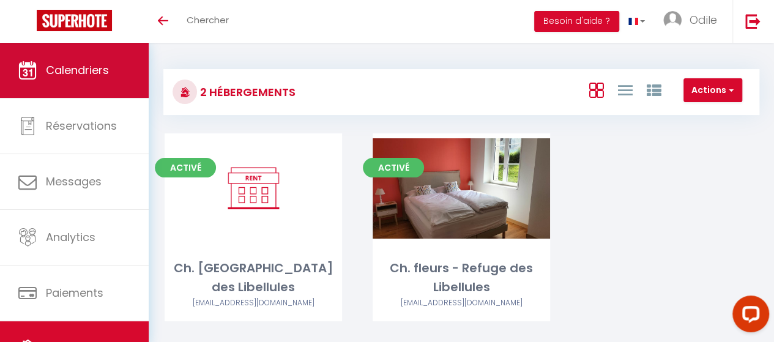
click at [121, 69] on link "Calendriers" at bounding box center [74, 70] width 149 height 55
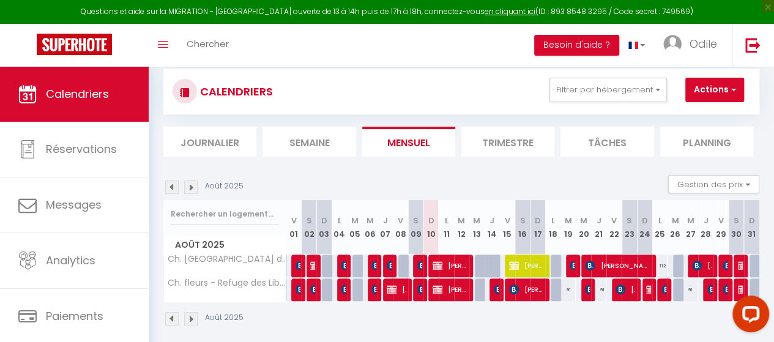
scroll to position [95, 0]
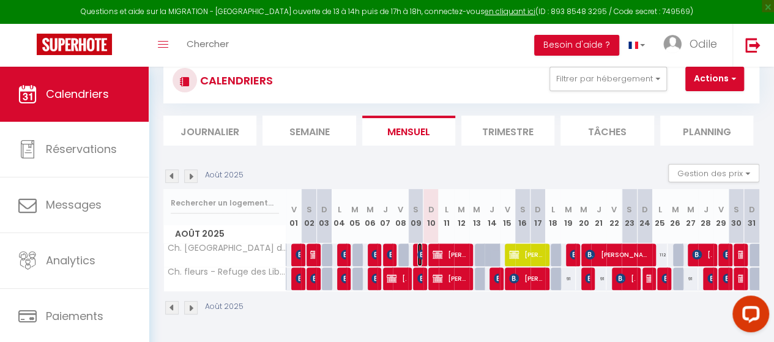
click at [417, 250] on img at bounding box center [422, 255] width 10 height 10
select select "OK"
select select "KO"
select select "0"
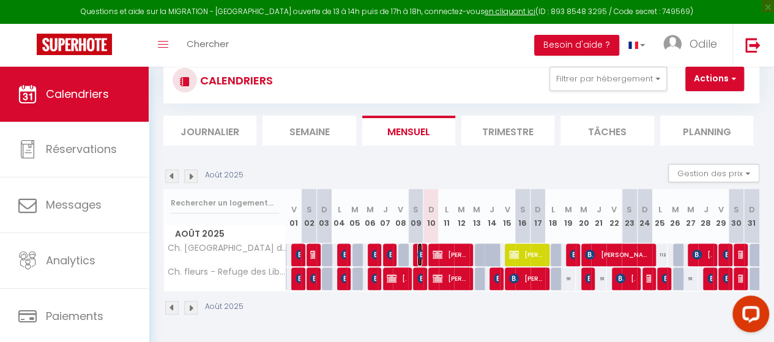
select select "1"
select select
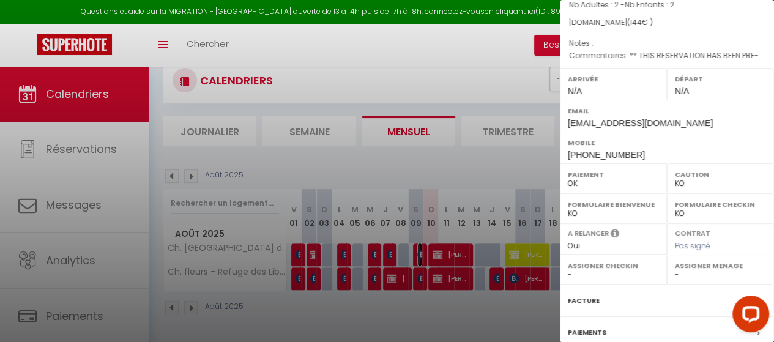
scroll to position [245, 0]
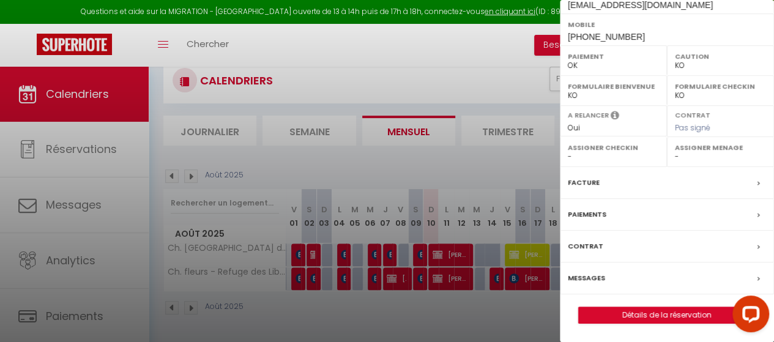
click at [667, 223] on div "Paiements" at bounding box center [667, 215] width 214 height 32
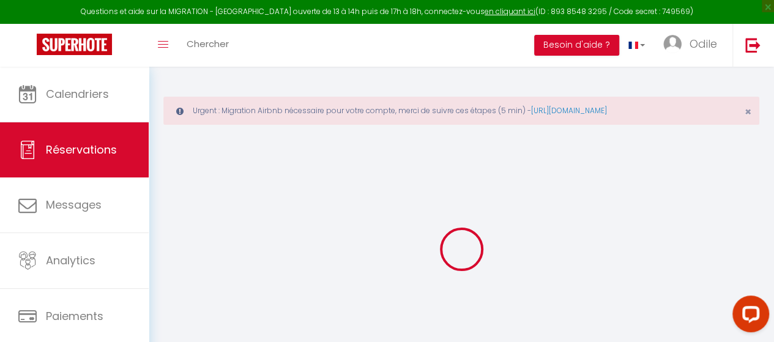
select select "0"
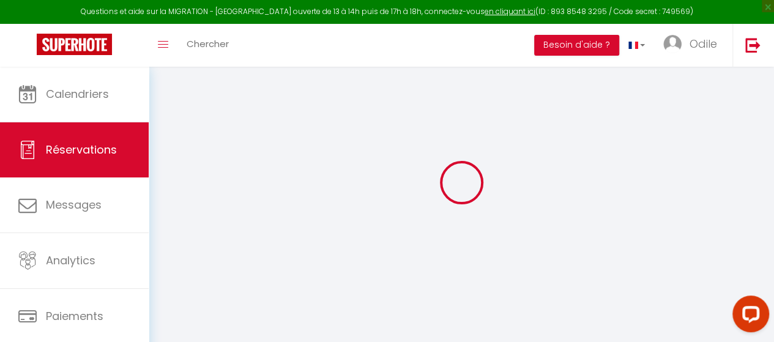
select select
checkbox input "false"
type textarea "** THIS RESERVATION HAS BEEN PRE-PAID ** BOOKING NOTE : Payment charge is EUR 2…"
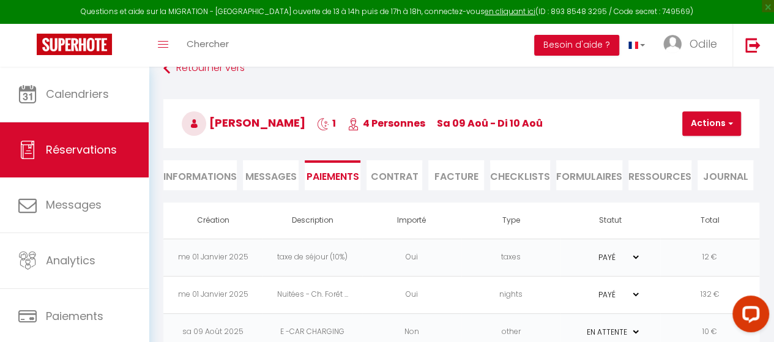
scroll to position [102, 0]
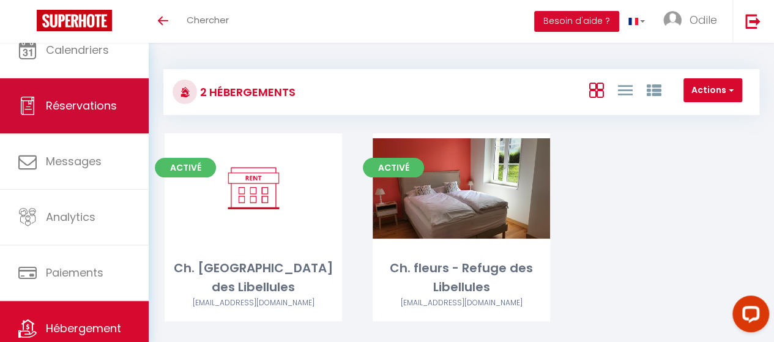
click at [70, 103] on span "Réservations" at bounding box center [81, 105] width 71 height 15
select select "not_cancelled"
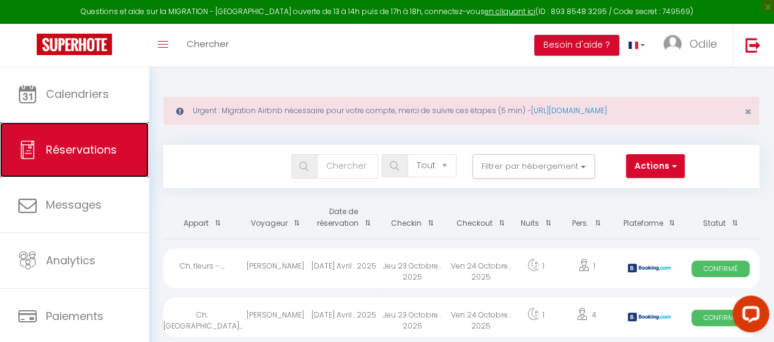
click at [128, 131] on link "Réservations" at bounding box center [74, 149] width 149 height 55
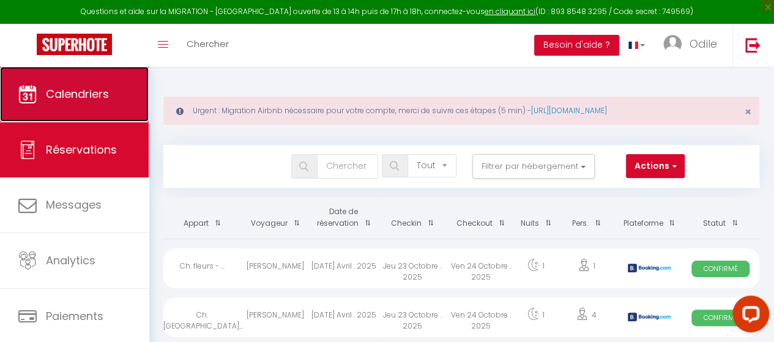
click at [87, 102] on link "Calendriers" at bounding box center [74, 94] width 149 height 55
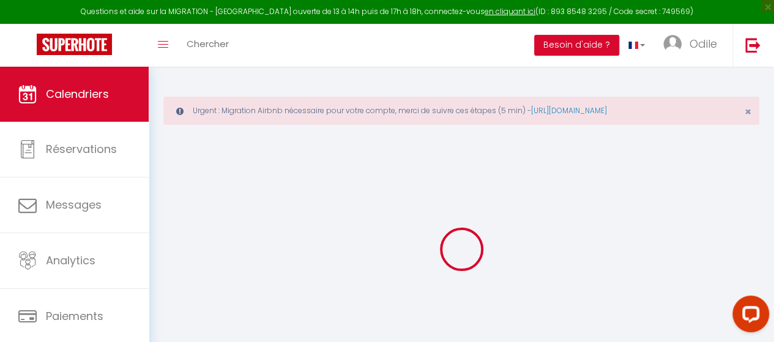
select select
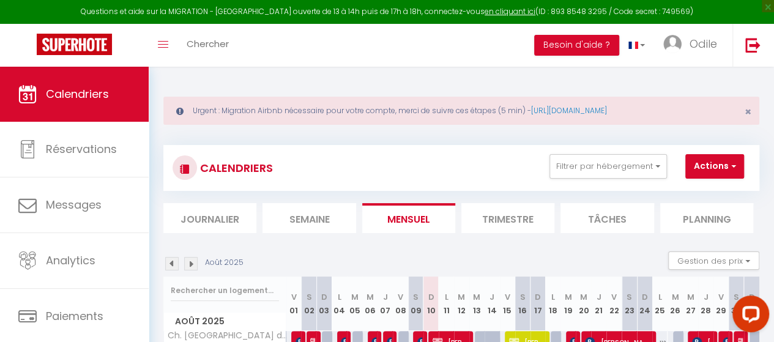
scroll to position [95, 0]
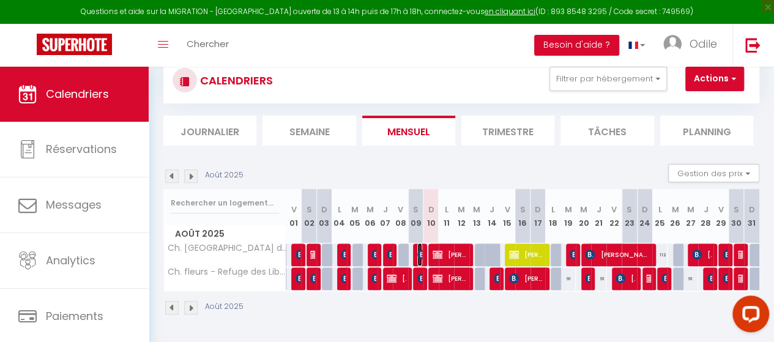
click at [417, 250] on img at bounding box center [422, 255] width 10 height 10
select select "OK"
select select "KO"
select select "0"
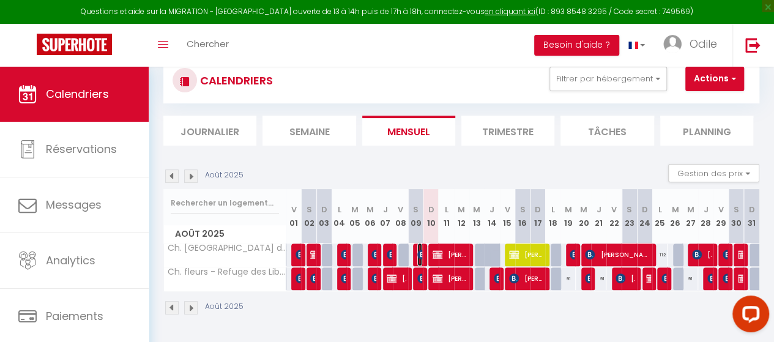
select select "1"
select select
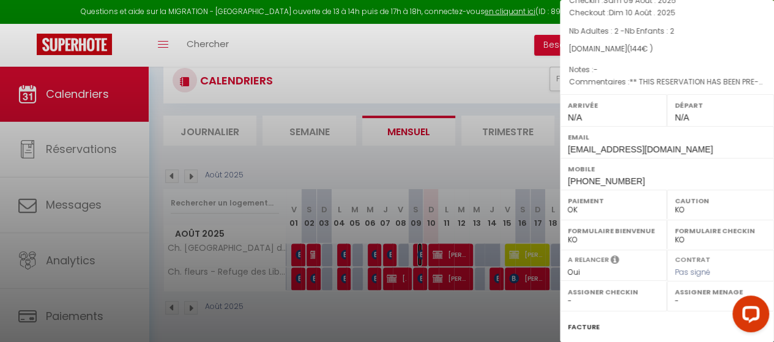
scroll to position [184, 0]
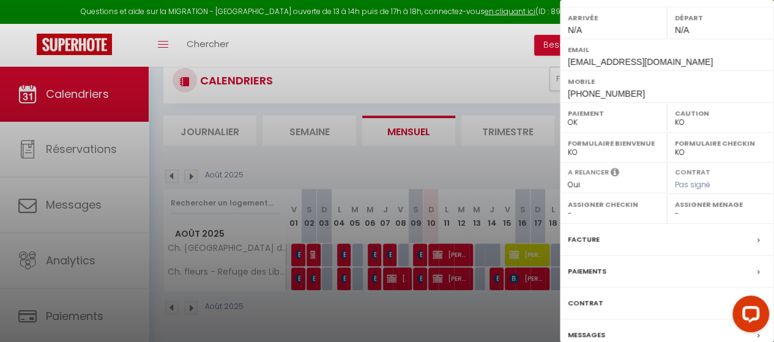
click at [636, 270] on div "Paiements" at bounding box center [667, 272] width 214 height 32
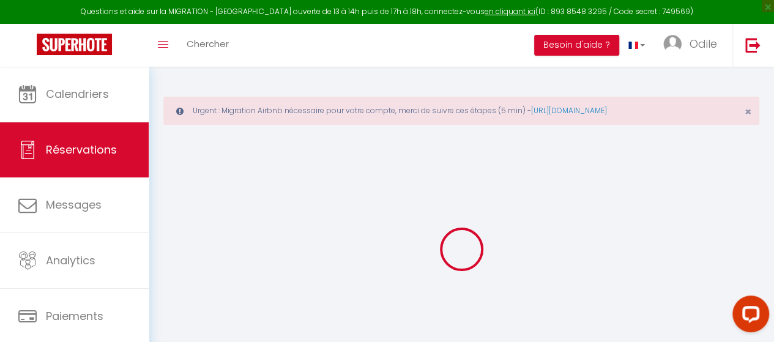
select select "0"
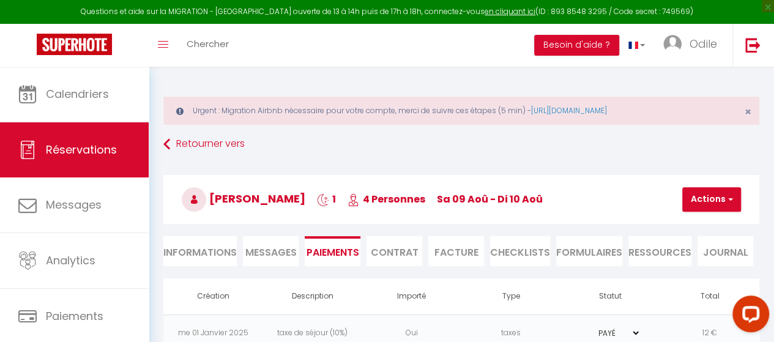
scroll to position [102, 0]
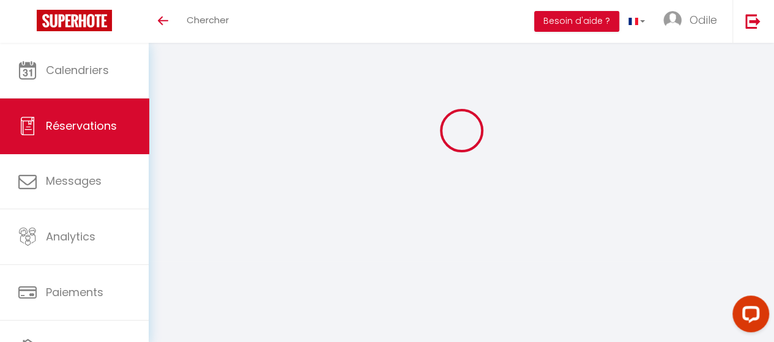
select select "0"
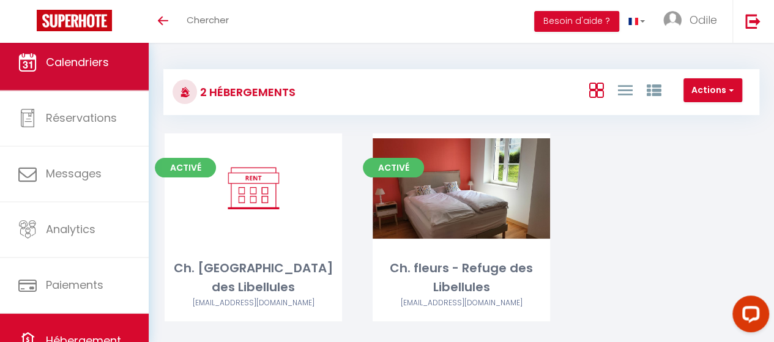
click at [63, 77] on link "Calendriers" at bounding box center [74, 62] width 149 height 55
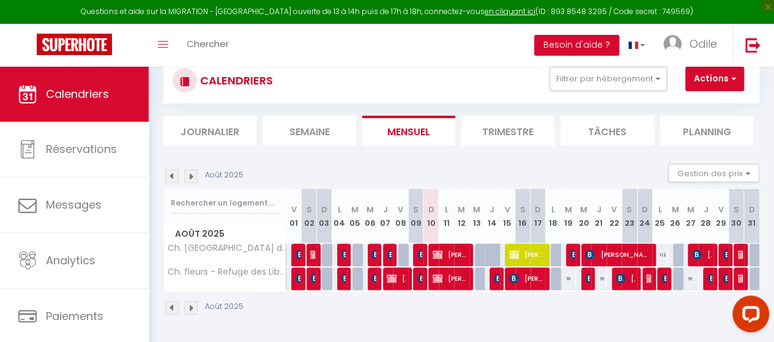
scroll to position [95, 0]
click at [417, 250] on img at bounding box center [422, 255] width 10 height 10
select select "OK"
select select "KO"
select select "0"
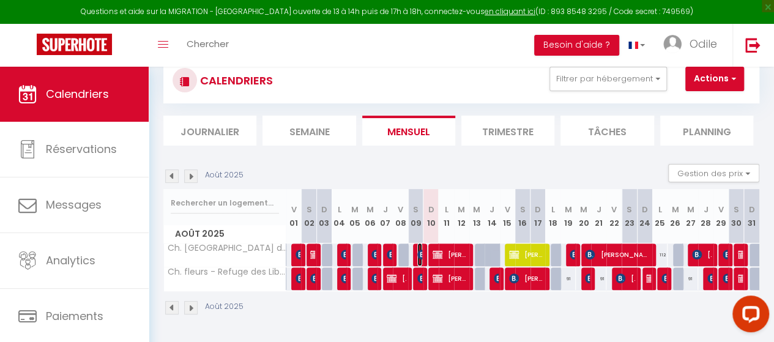
select select "0"
select select "1"
select select
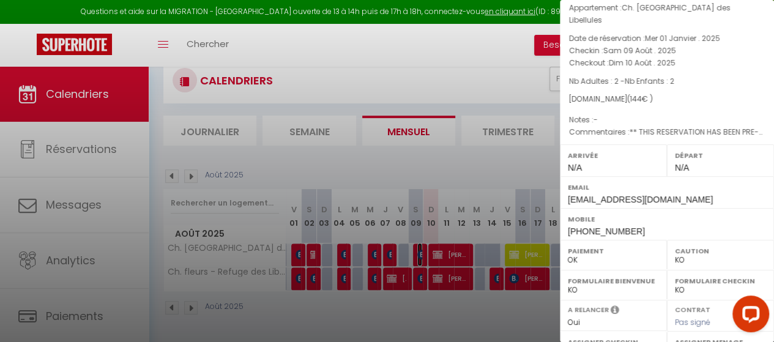
scroll to position [245, 0]
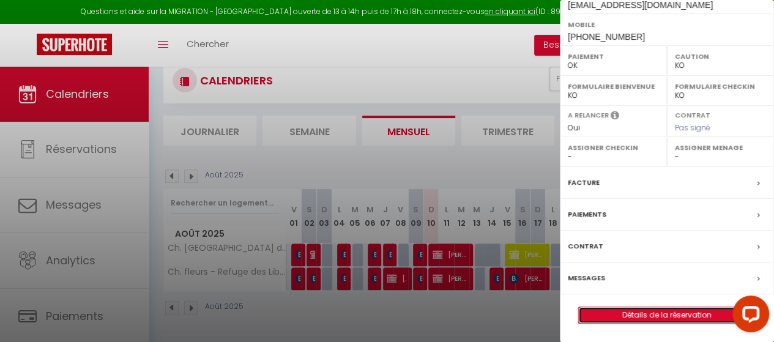
click at [652, 319] on link "Détails de la réservation" at bounding box center [667, 315] width 176 height 16
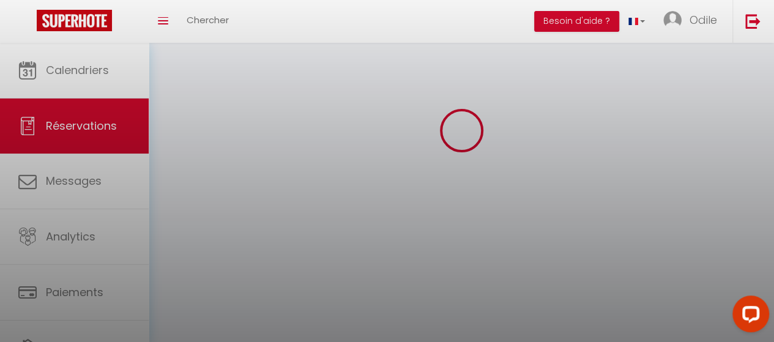
click at [652, 319] on div at bounding box center [387, 171] width 774 height 342
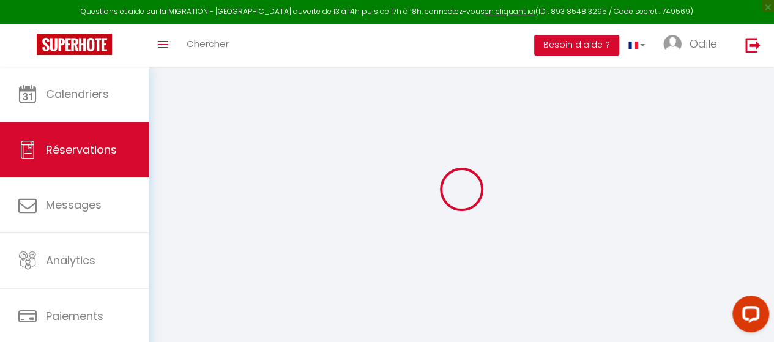
scroll to position [67, 0]
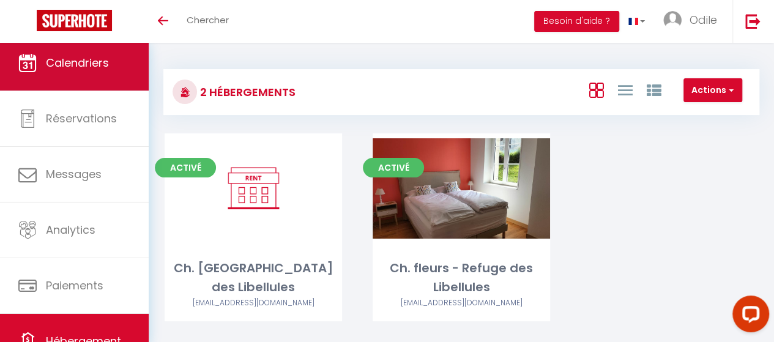
click at [101, 76] on link "Calendriers" at bounding box center [74, 62] width 149 height 55
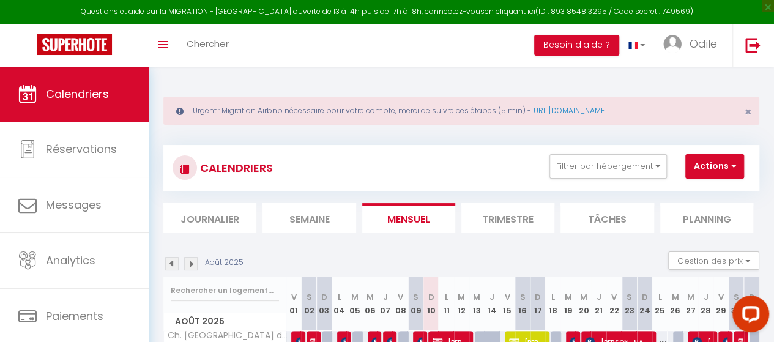
click at [423, 333] on div "112" at bounding box center [431, 342] width 16 height 23
click at [418, 333] on span "[PERSON_NAME]" at bounding box center [419, 341] width 5 height 23
select select "OK"
select select "KO"
select select "0"
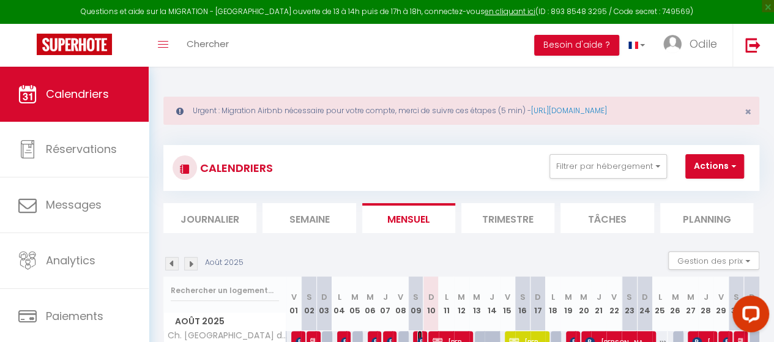
select select "0"
select select "1"
select select
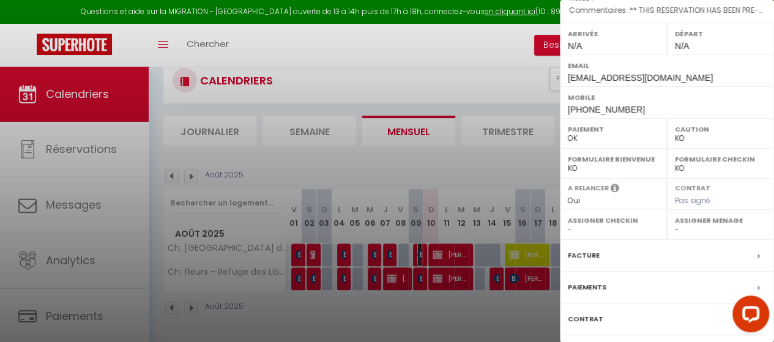
scroll to position [184, 0]
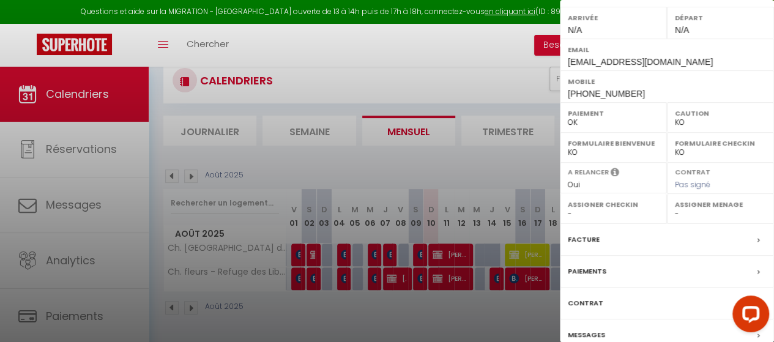
click at [612, 271] on div "Paiements" at bounding box center [667, 272] width 214 height 32
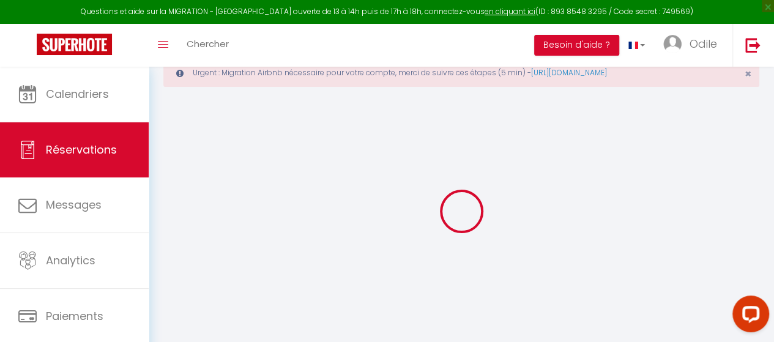
scroll to position [67, 0]
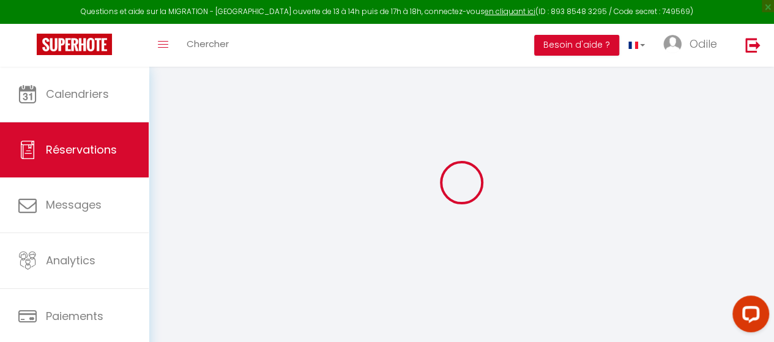
select select "0"
select select
checkbox input "false"
type textarea "** THIS RESERVATION HAS BEEN PRE-PAID ** BOOKING NOTE : Payment charge is EUR 2…"
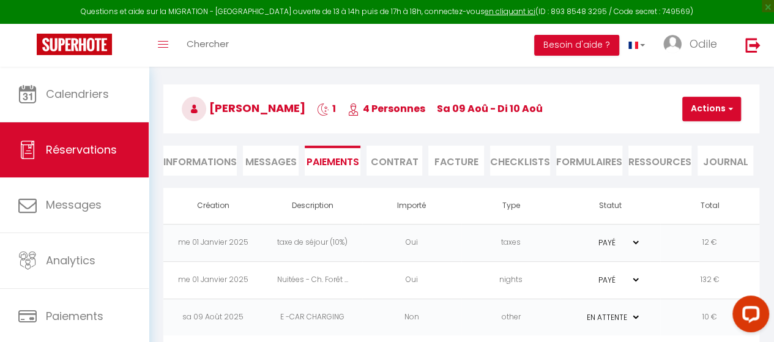
scroll to position [102, 0]
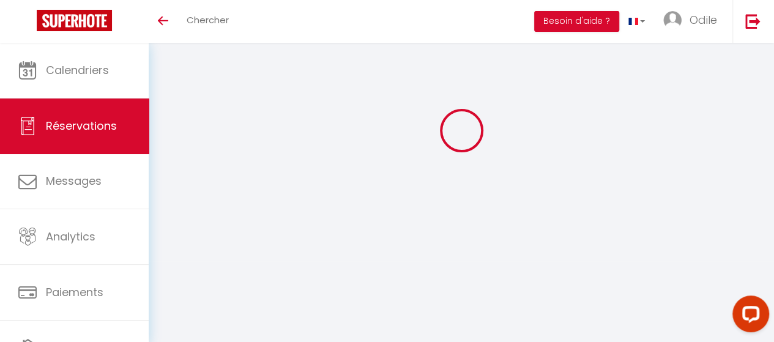
select select "0"
select select
checkbox input "false"
type textarea "** THIS RESERVATION HAS BEEN PRE-PAID ** BOOKING NOTE : Payment charge is EUR 2…"
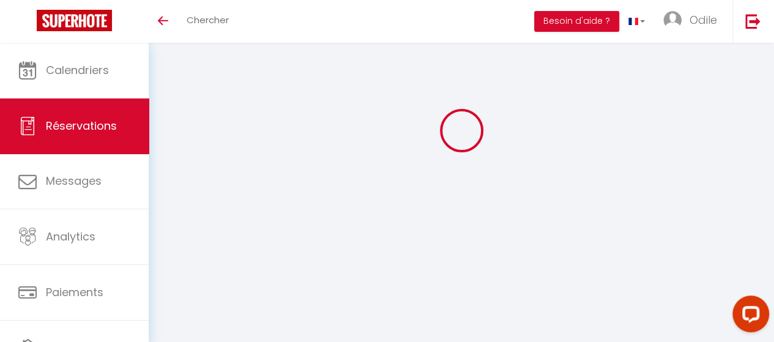
select select "0"
select select
checkbox input "false"
type textarea "** THIS RESERVATION HAS BEEN PRE-PAID ** BOOKING NOTE : Payment charge is EUR 2…"
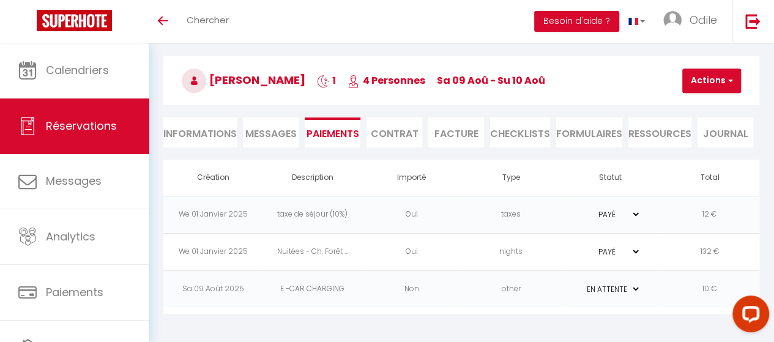
scroll to position [42, 0]
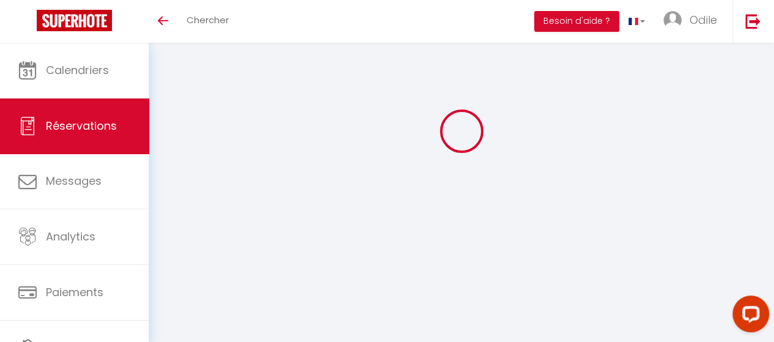
select select "0"
